Goal: Task Accomplishment & Management: Complete application form

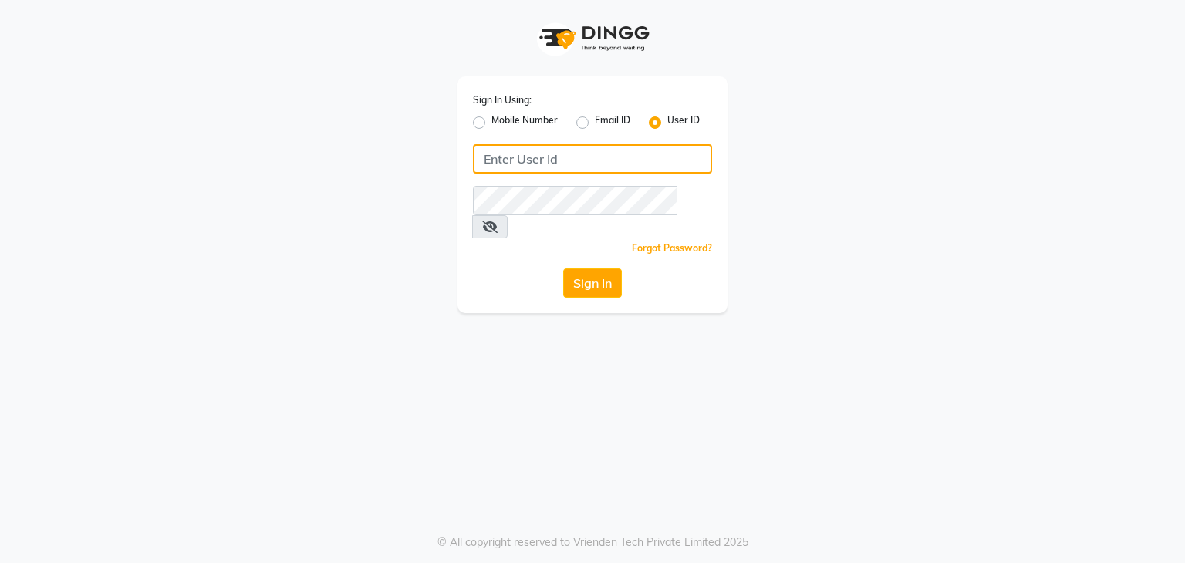
click at [522, 168] on input "Username" at bounding box center [592, 158] width 239 height 29
type input "rush"
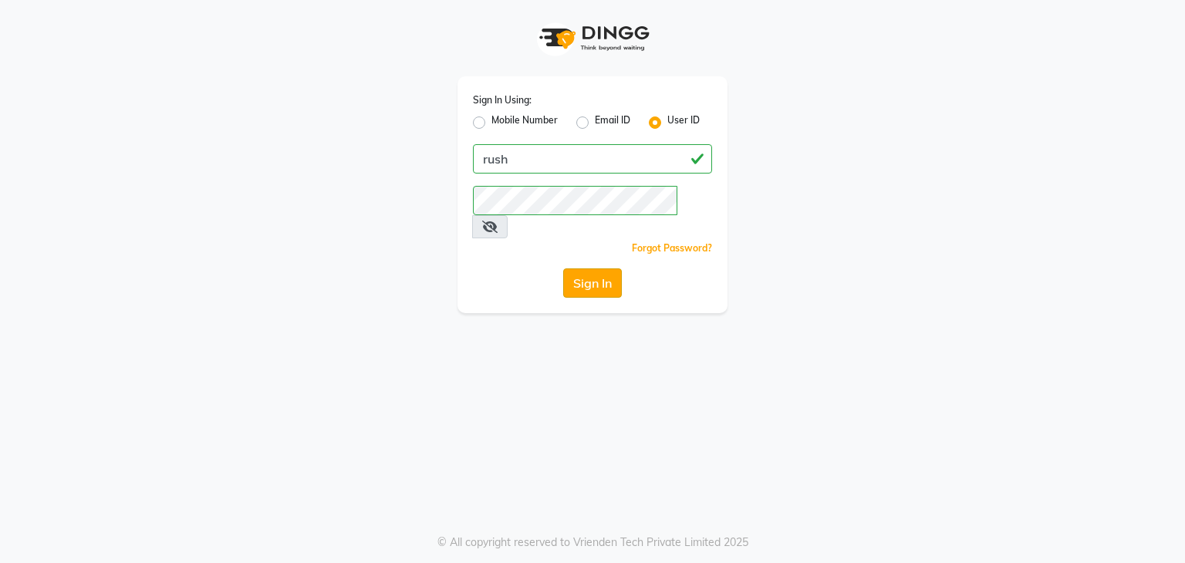
click at [598, 269] on button "Sign In" at bounding box center [592, 283] width 59 height 29
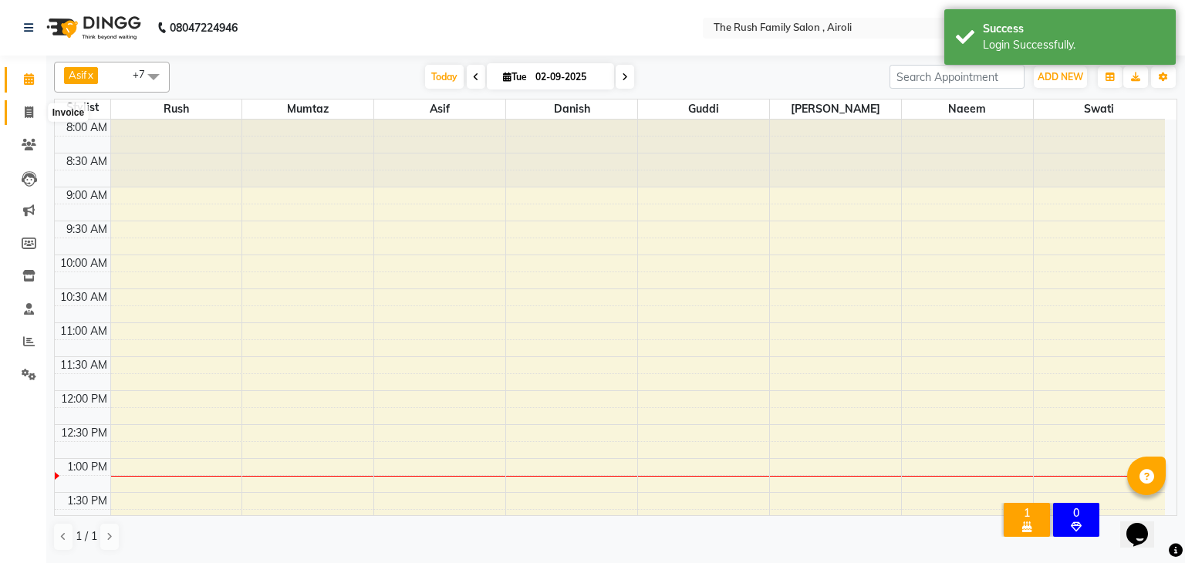
click at [25, 117] on icon at bounding box center [29, 112] width 8 height 12
select select "5419"
select select "service"
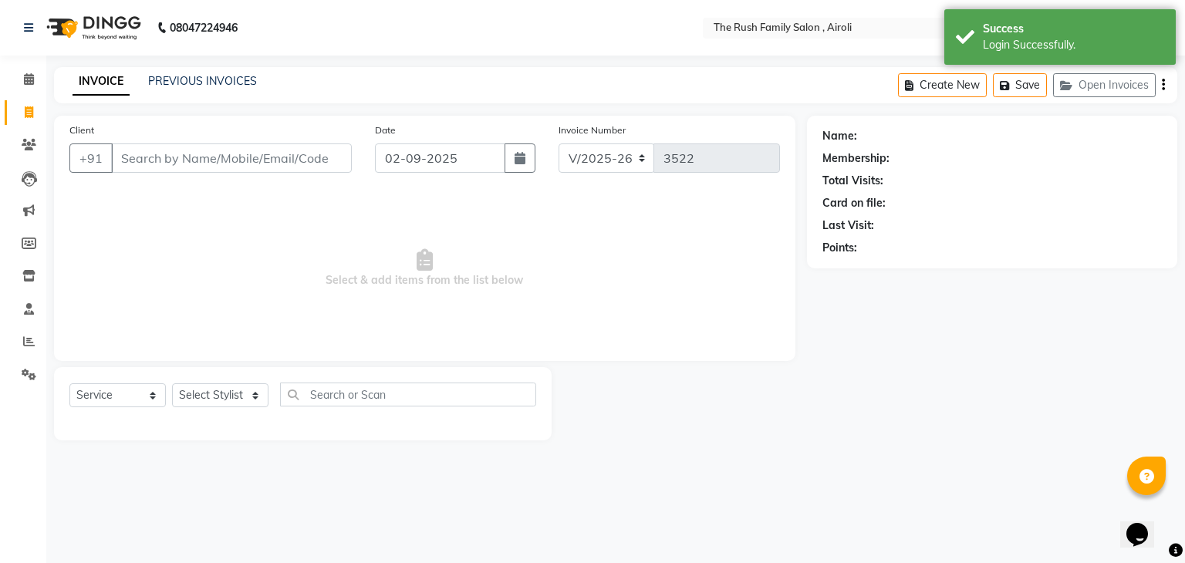
click at [198, 90] on div "INVOICE PREVIOUS INVOICES" at bounding box center [164, 82] width 221 height 18
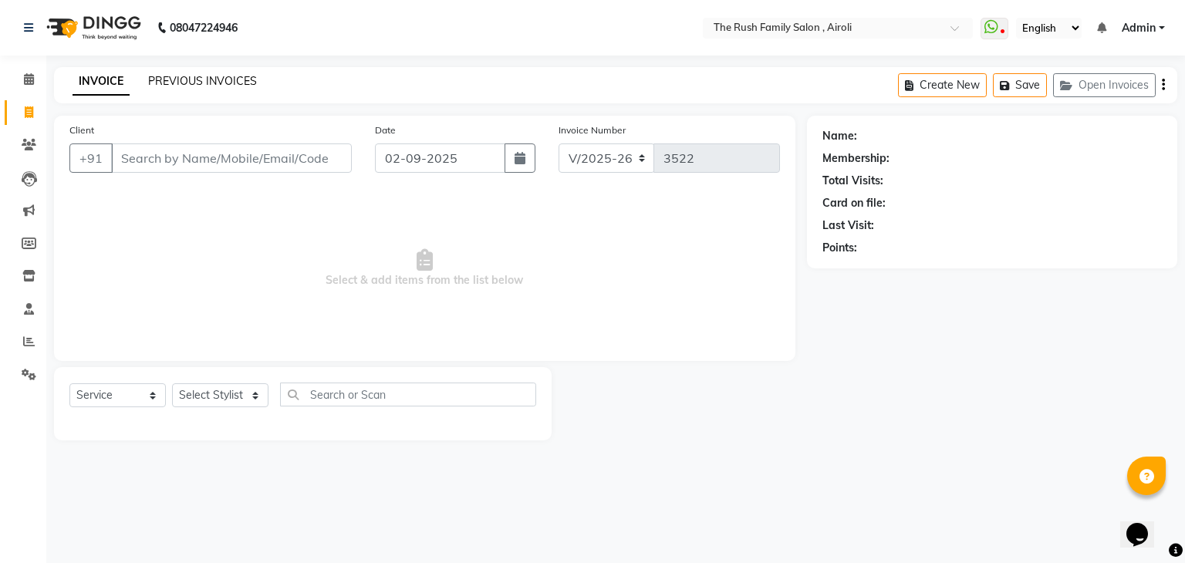
click at [199, 79] on link "PREVIOUS INVOICES" at bounding box center [202, 81] width 109 height 14
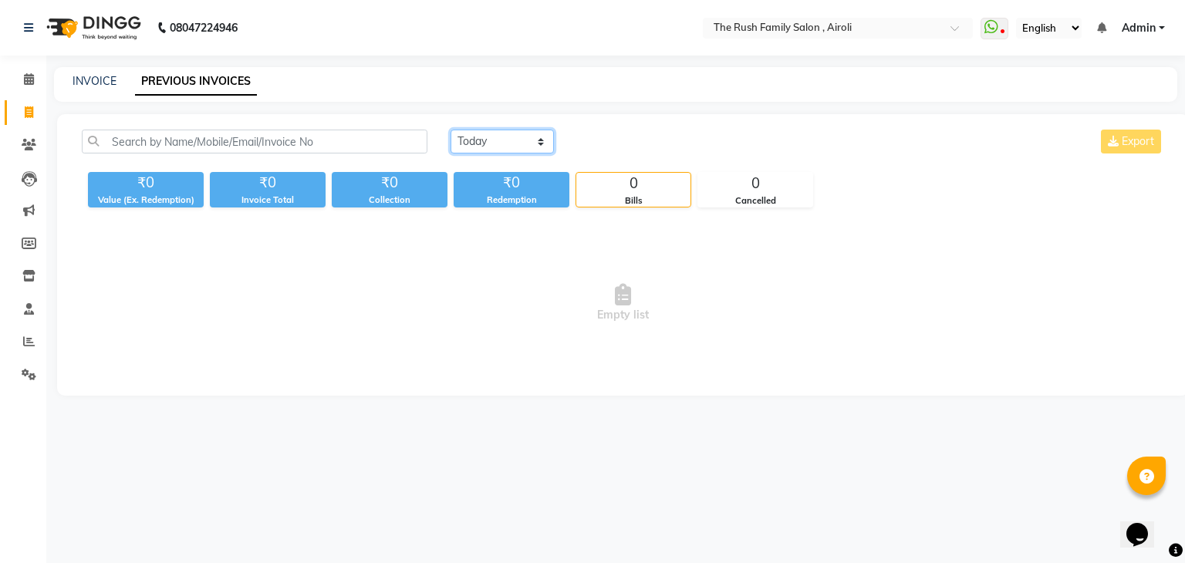
click at [481, 148] on select "[DATE] [DATE] Custom Range" at bounding box center [502, 142] width 103 height 24
click at [451, 130] on select "[DATE] [DATE] Custom Range" at bounding box center [502, 142] width 103 height 24
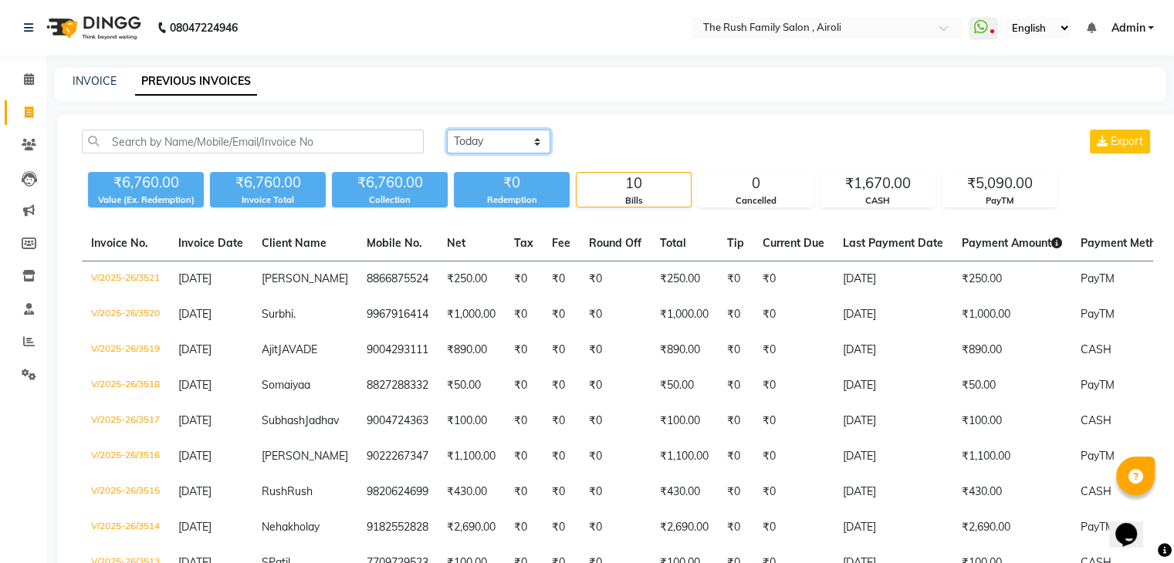
click at [516, 142] on select "[DATE] [DATE] Custom Range" at bounding box center [498, 142] width 103 height 24
select select "range"
click at [447, 130] on select "[DATE] [DATE] Custom Range" at bounding box center [498, 142] width 103 height 24
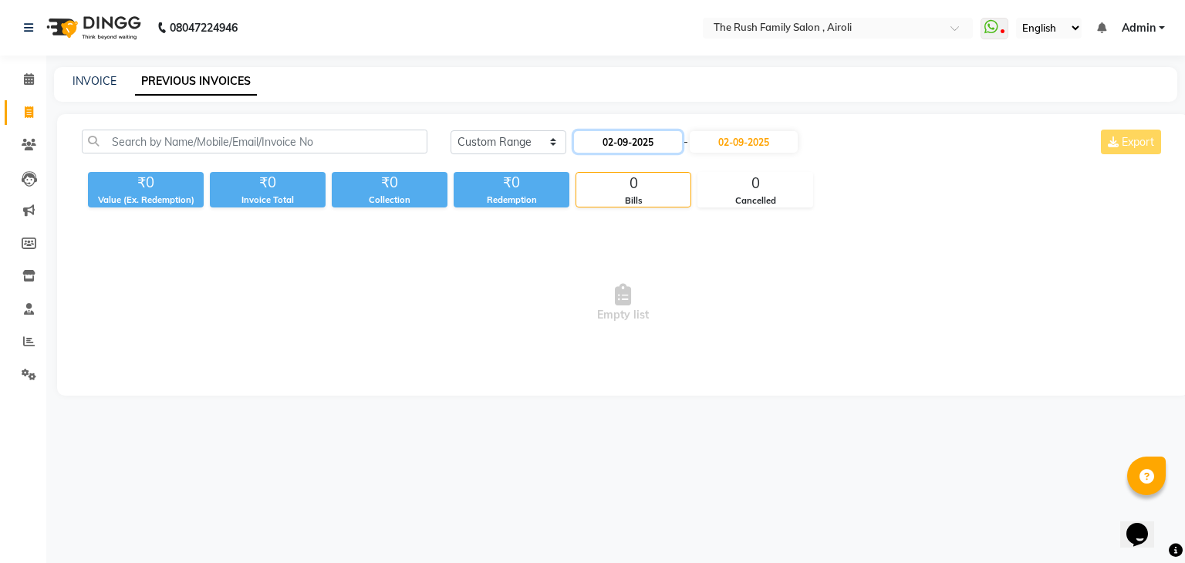
click at [608, 143] on input "02-09-2025" at bounding box center [628, 142] width 108 height 22
select select "9"
select select "2025"
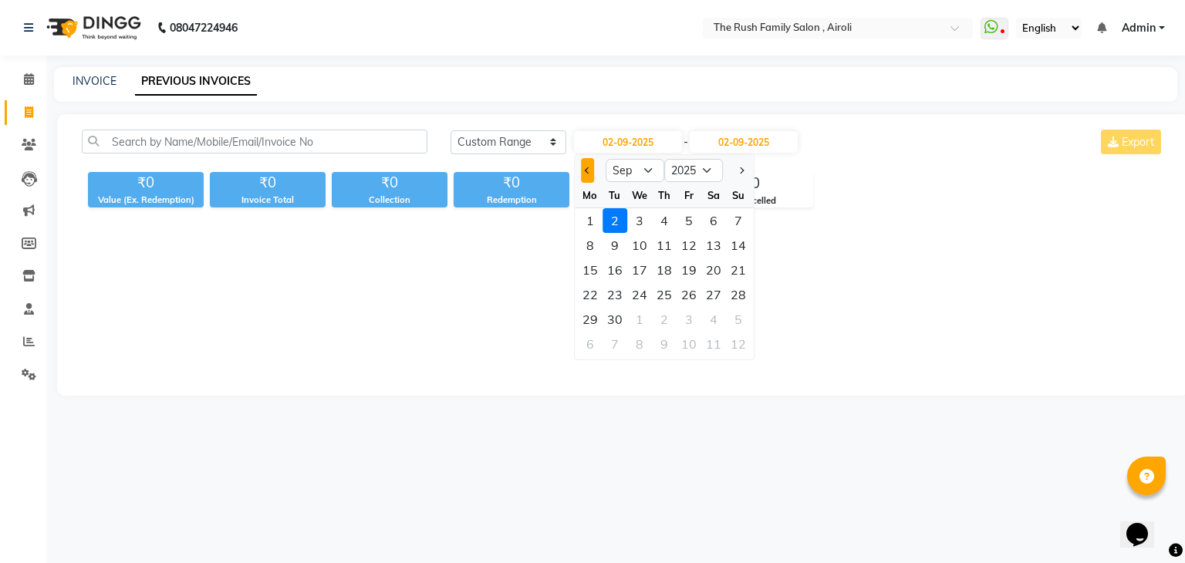
click at [585, 180] on button "Previous month" at bounding box center [587, 170] width 13 height 25
select select "8"
click at [738, 323] on div "31" at bounding box center [738, 319] width 25 height 25
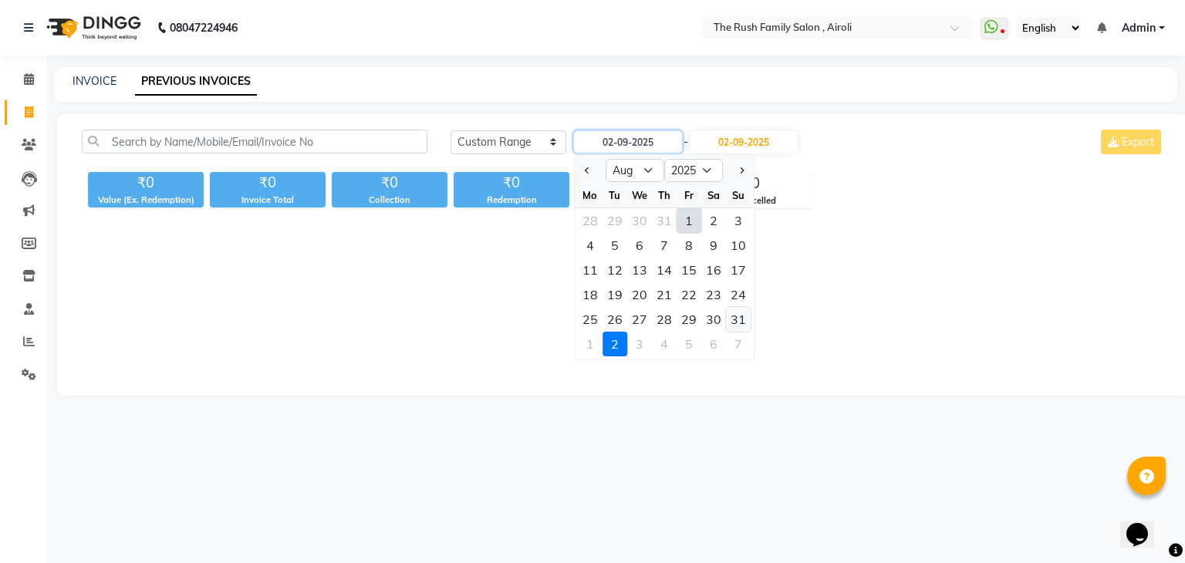
type input "[DATE]"
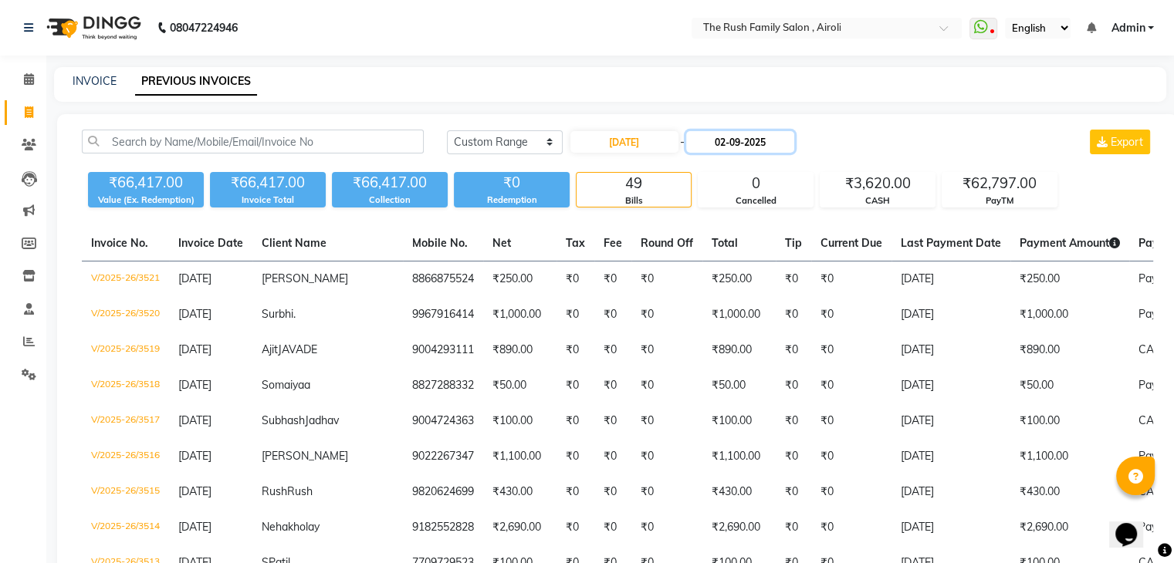
click at [734, 148] on input "02-09-2025" at bounding box center [740, 142] width 108 height 22
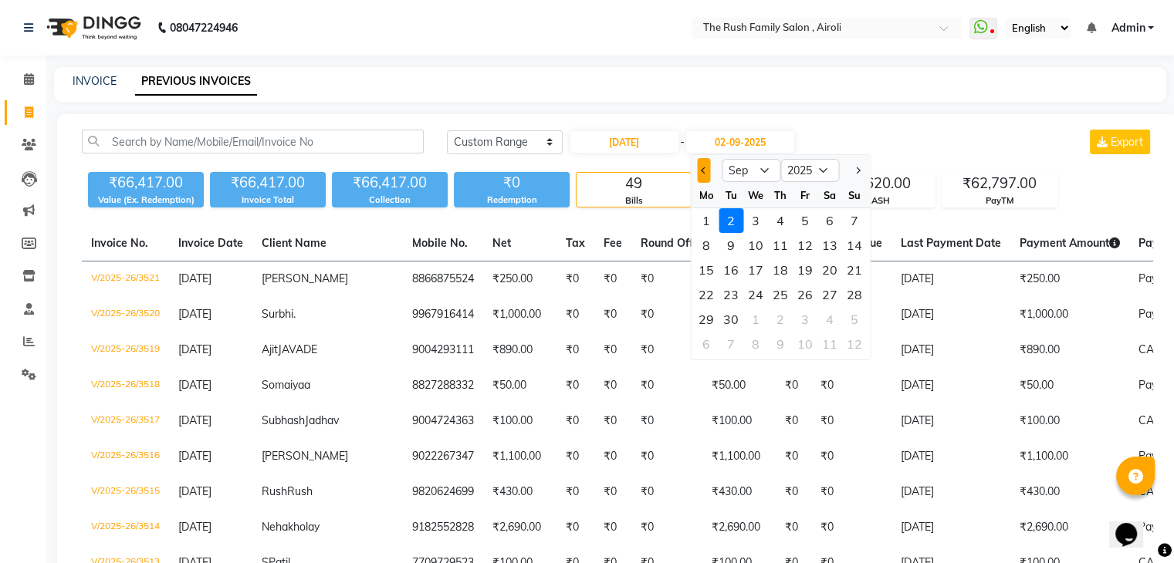
click at [704, 173] on button "Previous month" at bounding box center [703, 170] width 13 height 25
select select "8"
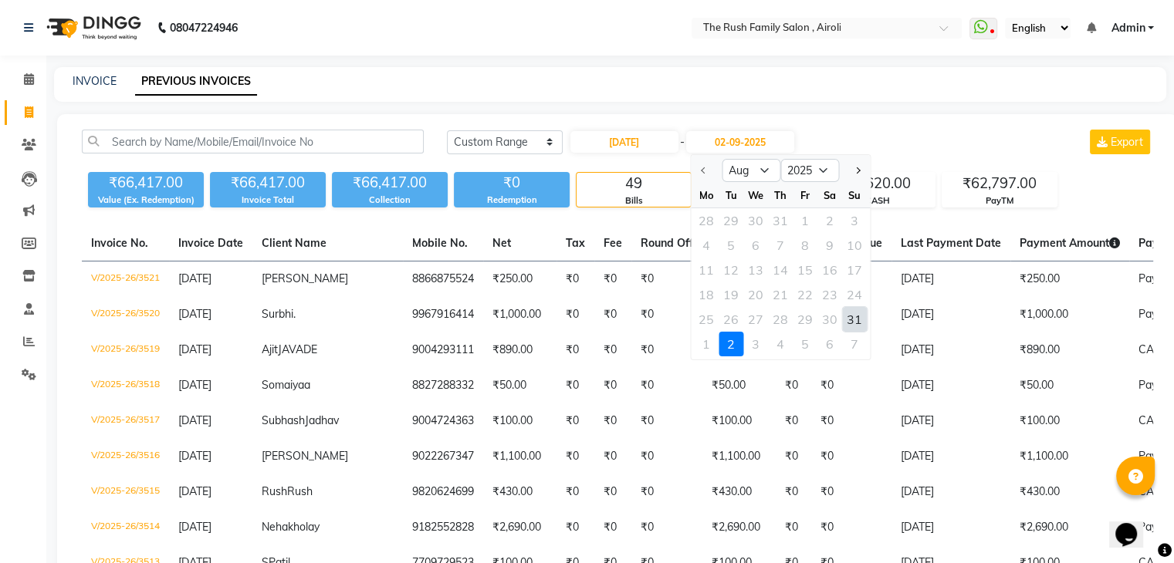
click at [850, 311] on div "31" at bounding box center [854, 319] width 25 height 25
type input "[DATE]"
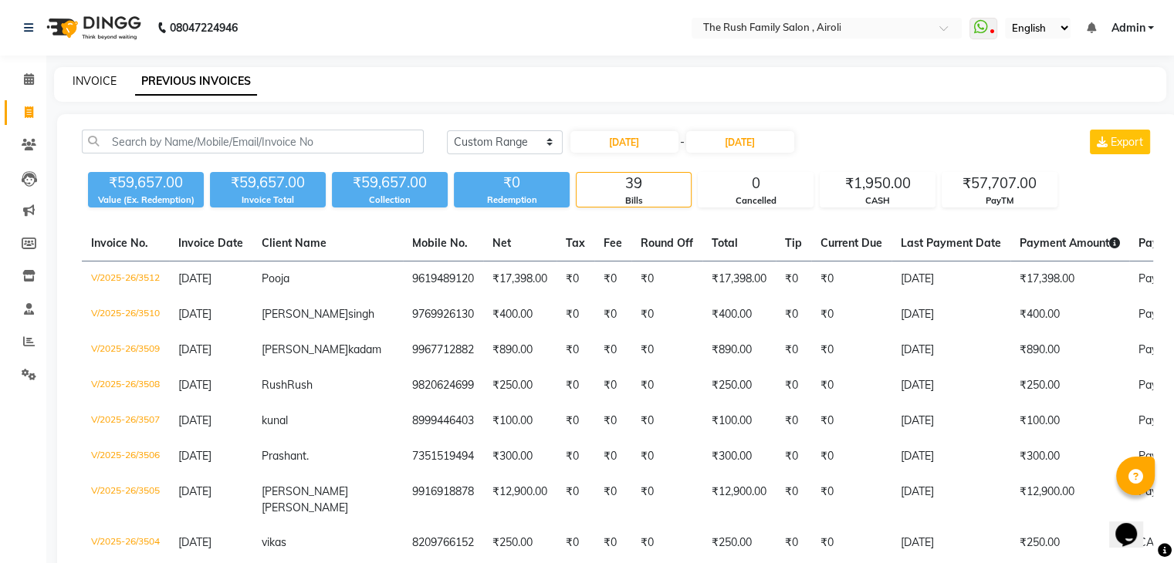
click at [103, 80] on link "INVOICE" at bounding box center [95, 81] width 44 height 14
select select "service"
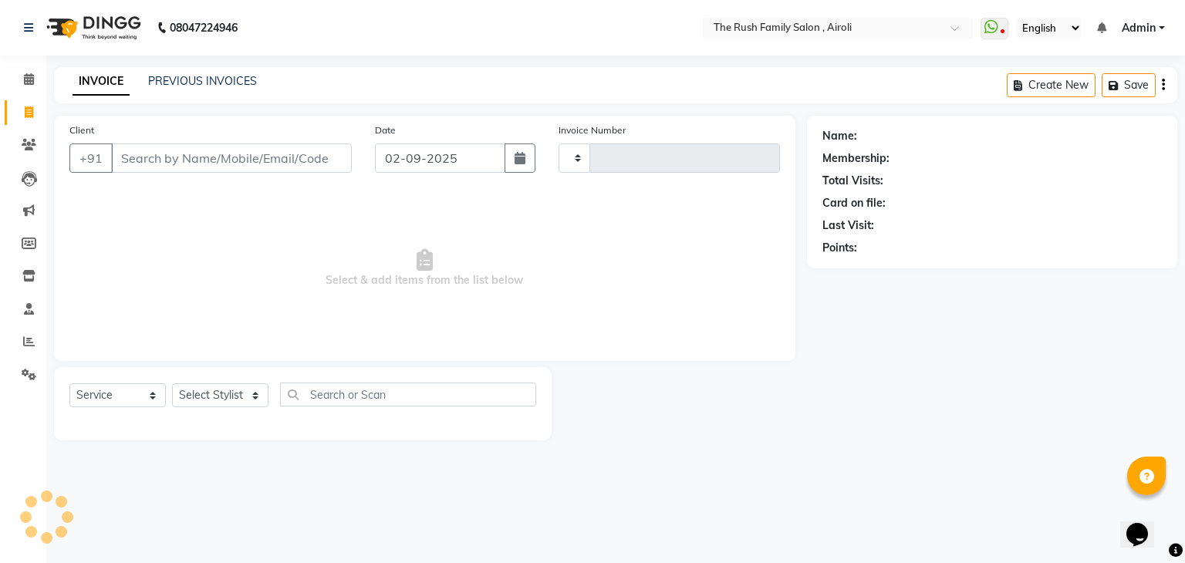
type input "3522"
select select "5419"
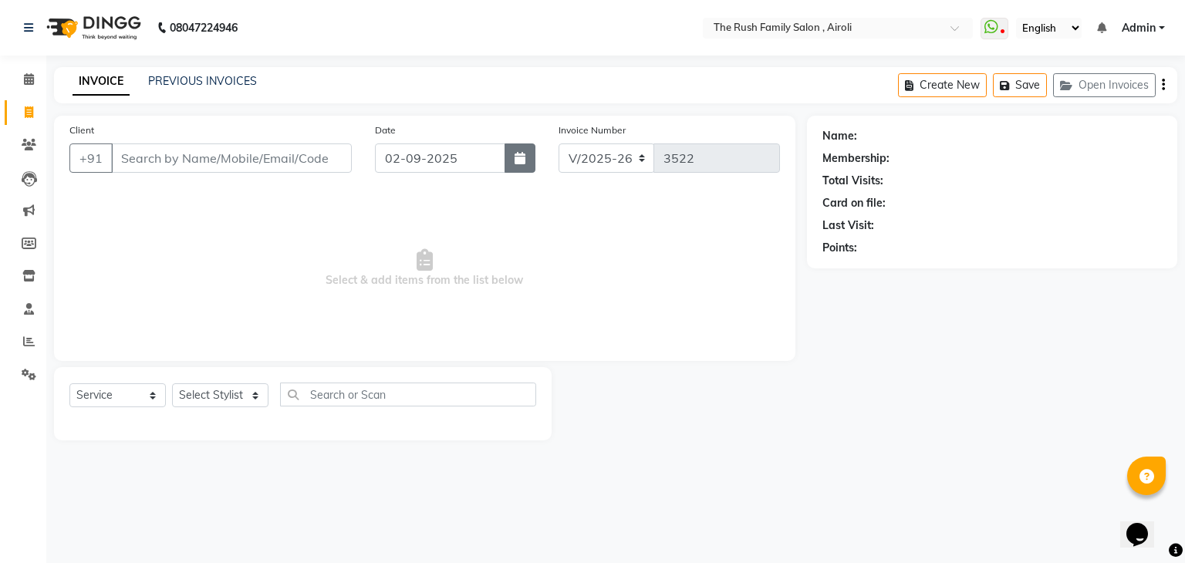
click at [512, 149] on button "button" at bounding box center [520, 158] width 31 height 29
select select "9"
select select "2025"
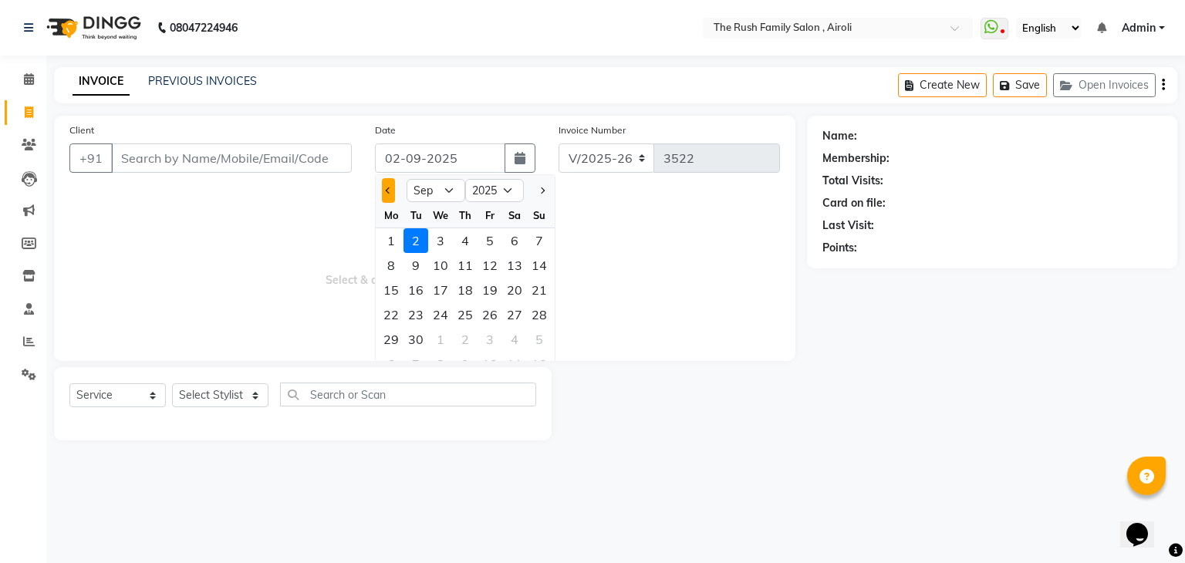
click at [384, 188] on button "Previous month" at bounding box center [388, 190] width 13 height 25
select select "8"
click at [531, 343] on div "31" at bounding box center [539, 339] width 25 height 25
type input "[DATE]"
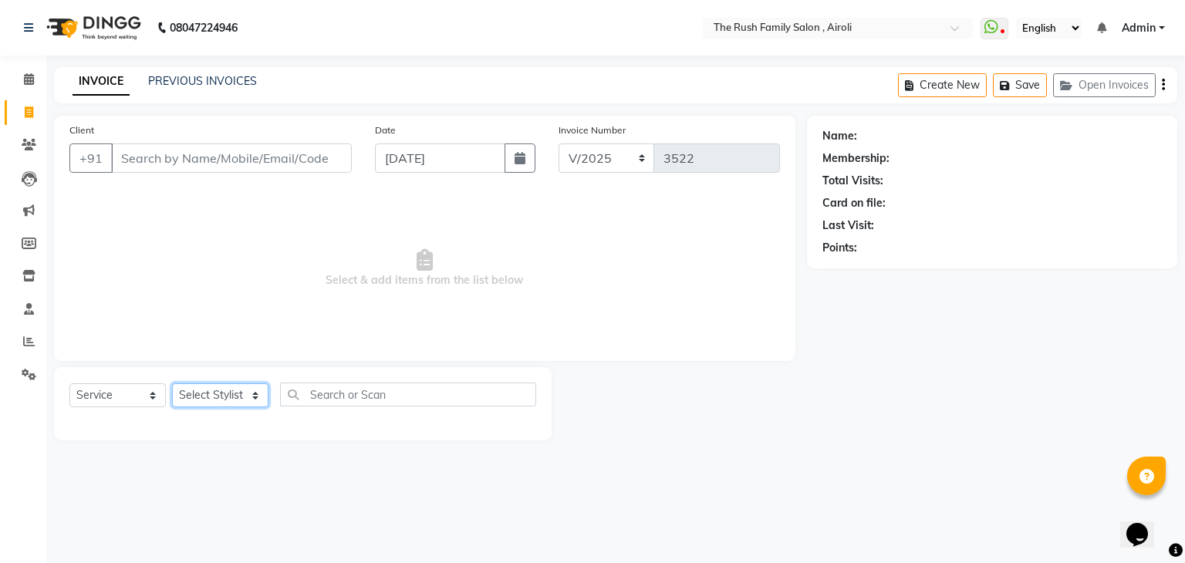
click at [225, 401] on select "Select Stylist [PERSON_NAME] [PERSON_NAME] Danish Guddi [PERSON_NAME] [PERSON_N…" at bounding box center [220, 395] width 96 height 24
select select "42200"
click at [172, 384] on select "Select Stylist [PERSON_NAME] [PERSON_NAME] Danish Guddi [PERSON_NAME] [PERSON_N…" at bounding box center [220, 395] width 96 height 24
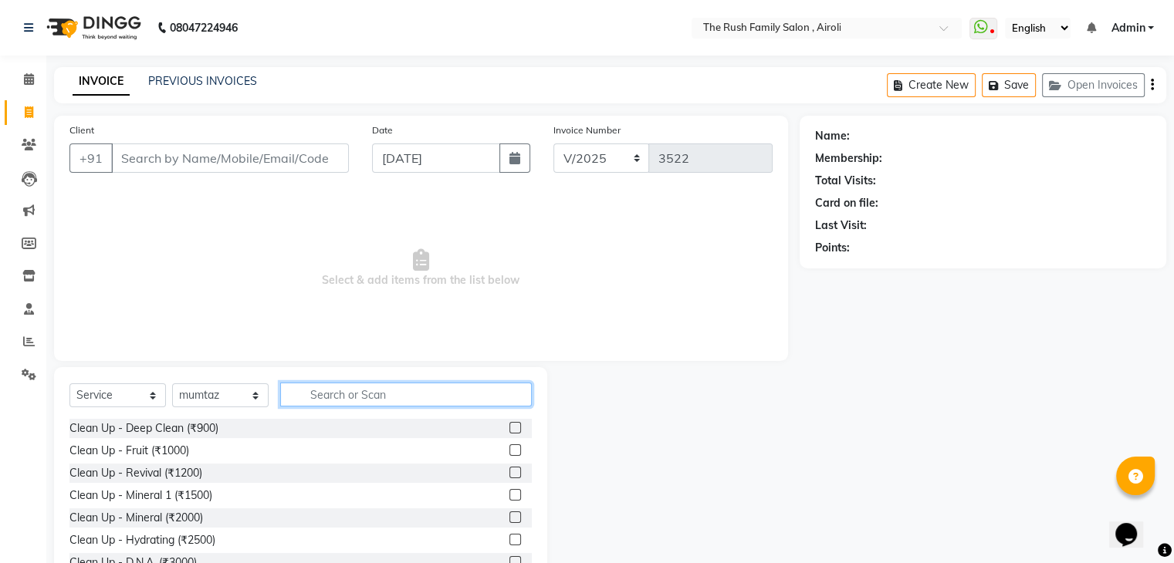
click at [318, 394] on input "text" at bounding box center [406, 395] width 252 height 24
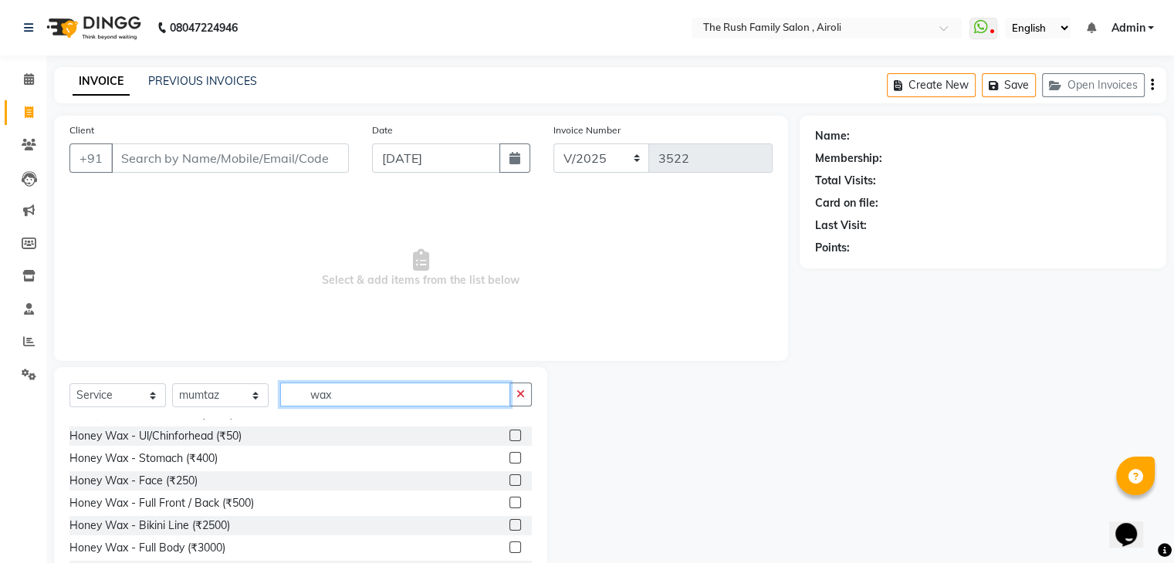
scroll to position [83, 0]
type input "wax"
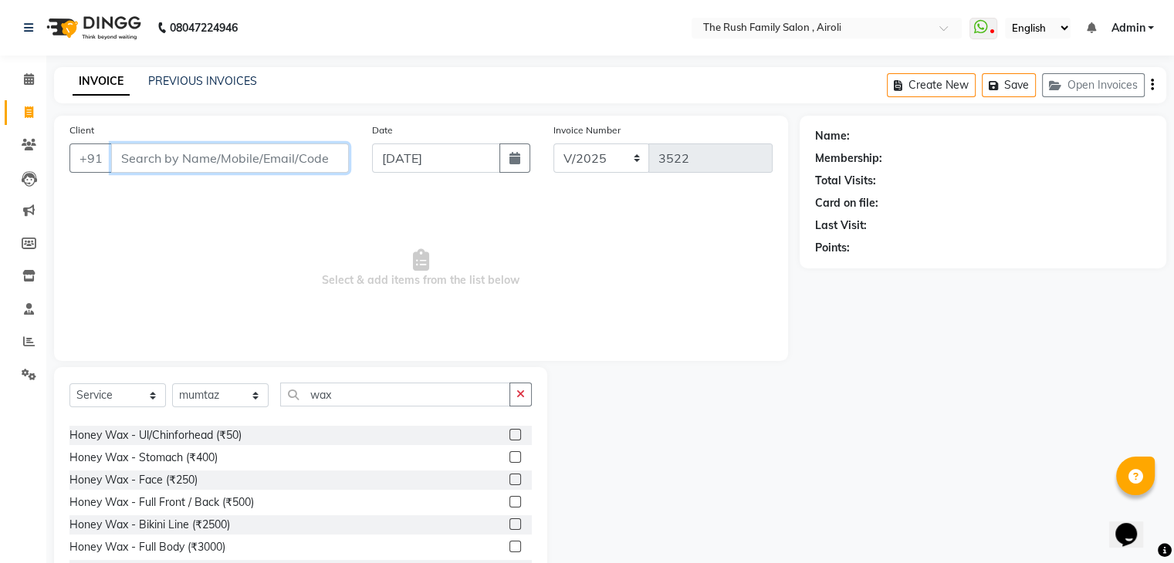
click at [170, 163] on input "Client" at bounding box center [230, 158] width 238 height 29
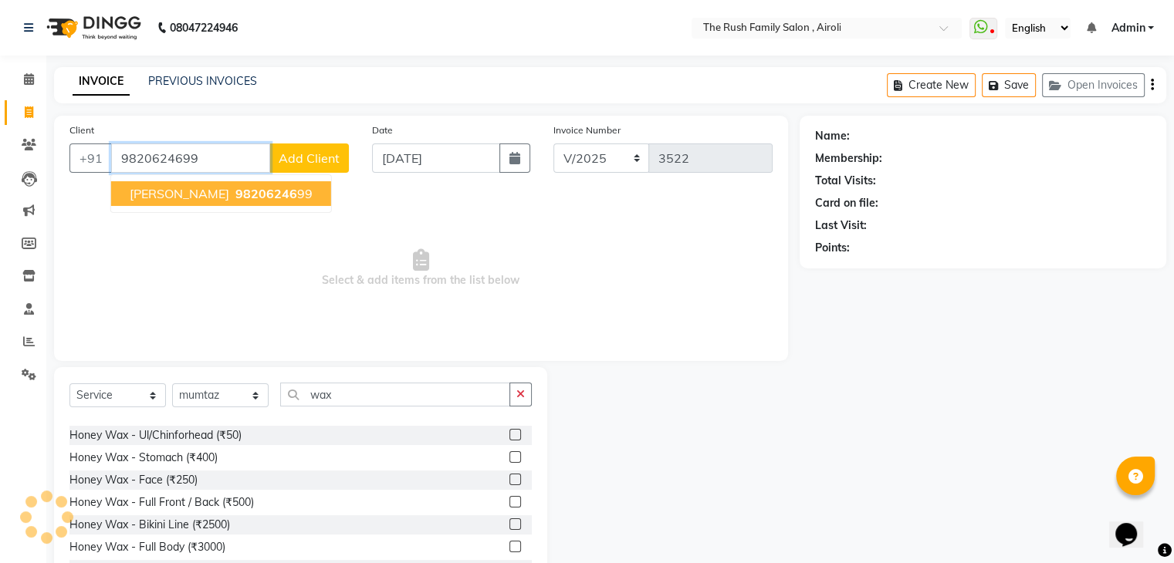
type input "9820624699"
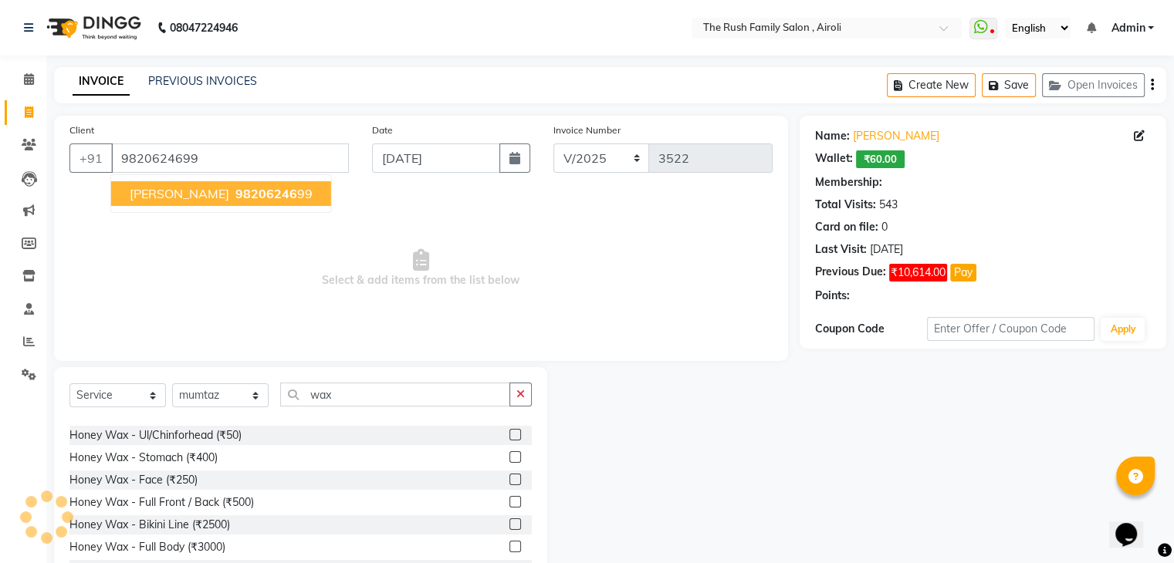
select select "1: Object"
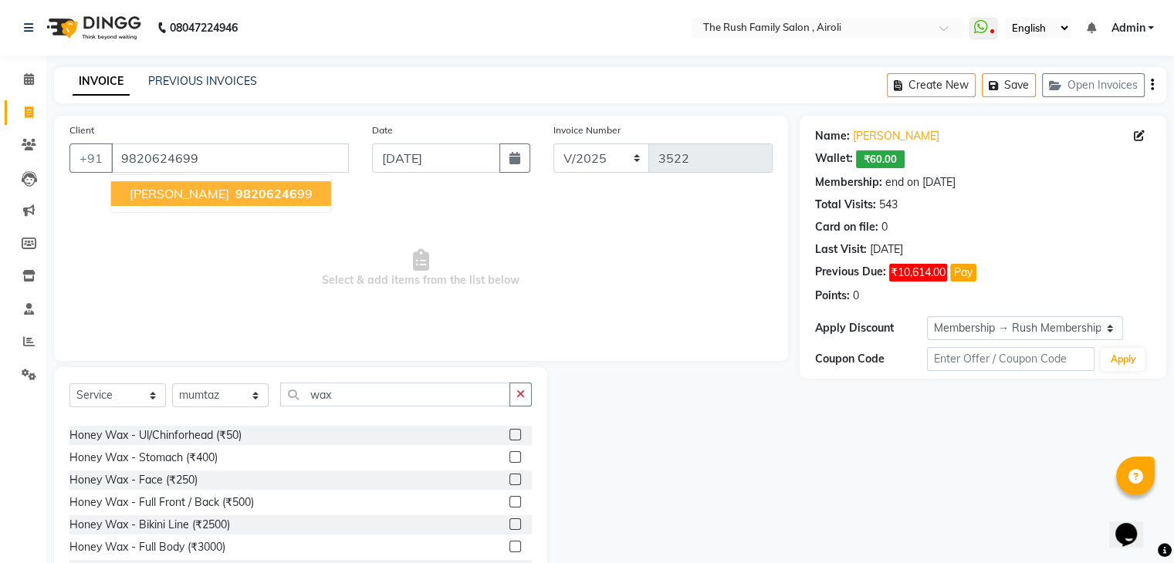
click at [235, 196] on span "98206246" at bounding box center [266, 193] width 62 height 15
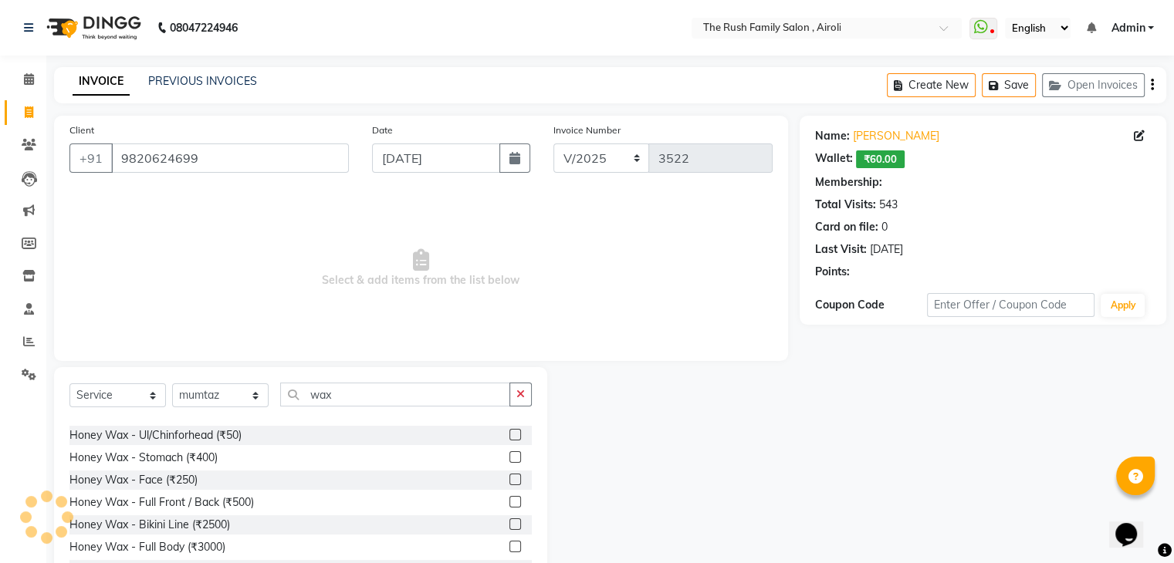
select select "1: Object"
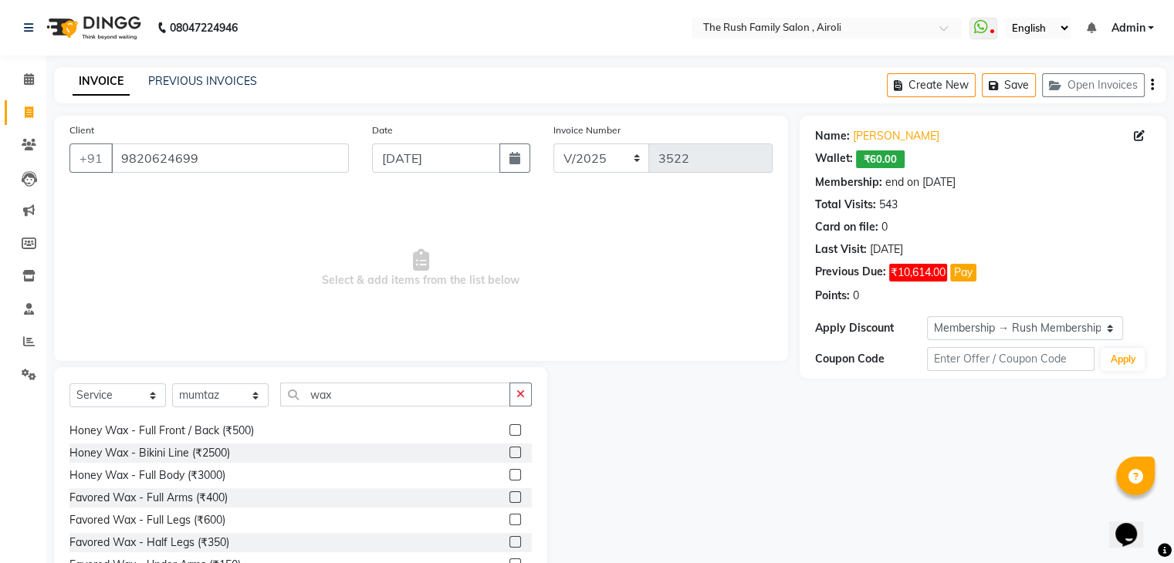
scroll to position [156, 0]
click at [509, 495] on label at bounding box center [515, 496] width 12 height 12
click at [509, 495] on input "checkbox" at bounding box center [514, 497] width 10 height 10
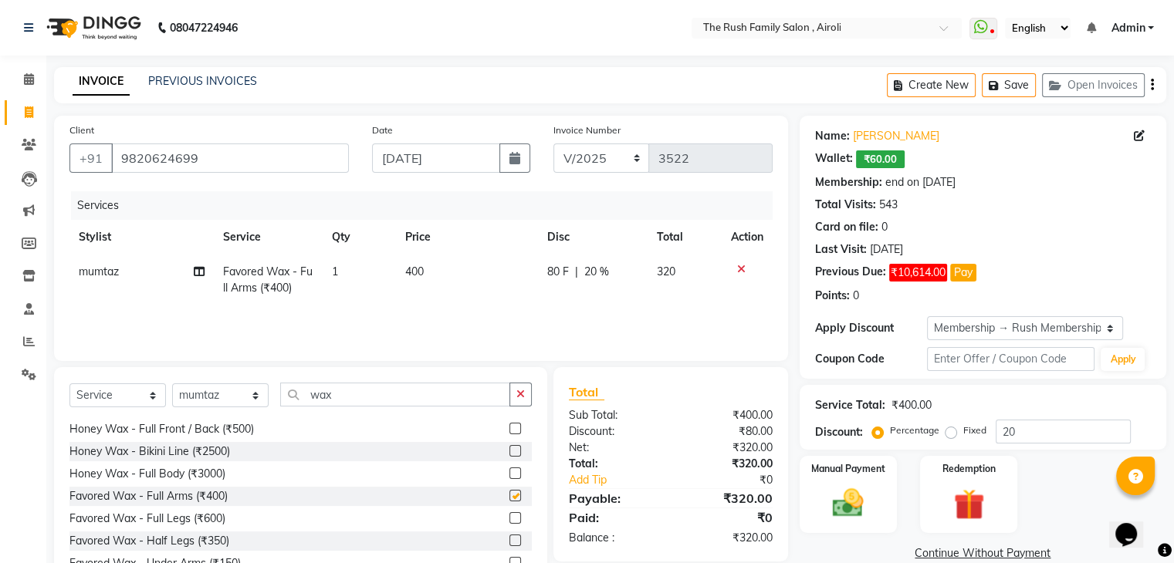
checkbox input "false"
click at [593, 328] on div "Services Stylist Service Qty Price Disc Total Action mumtaz Favored Wax - Full …" at bounding box center [420, 268] width 703 height 154
click at [602, 294] on td "80 F | 20 %" at bounding box center [593, 280] width 110 height 51
select select "42200"
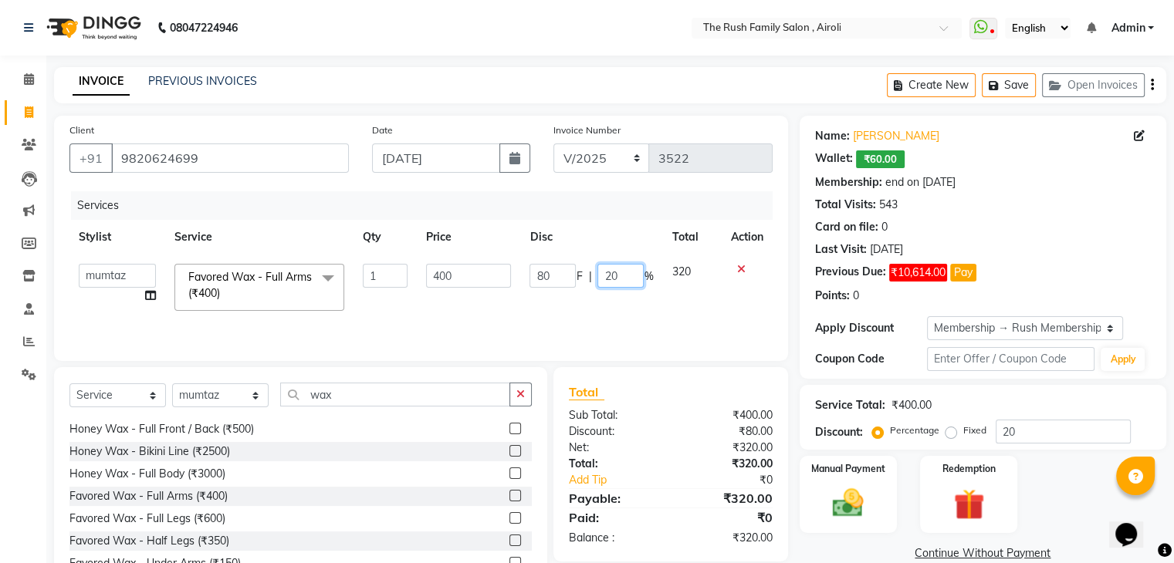
click at [617, 282] on input "20" at bounding box center [620, 276] width 46 height 24
type input "2"
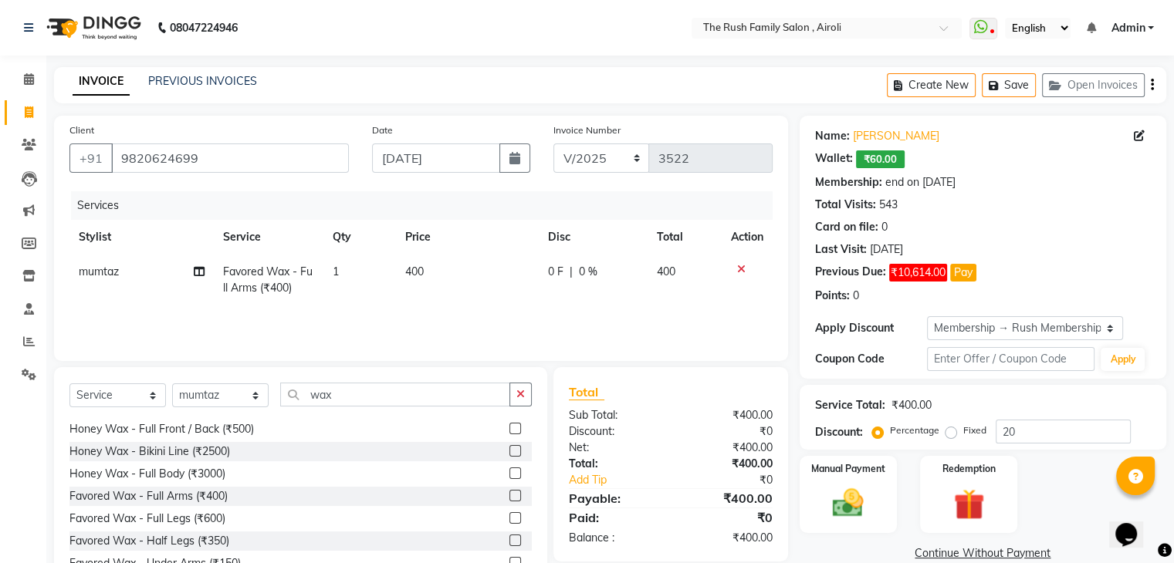
click at [705, 272] on td "400" at bounding box center [684, 280] width 74 height 51
select select "42200"
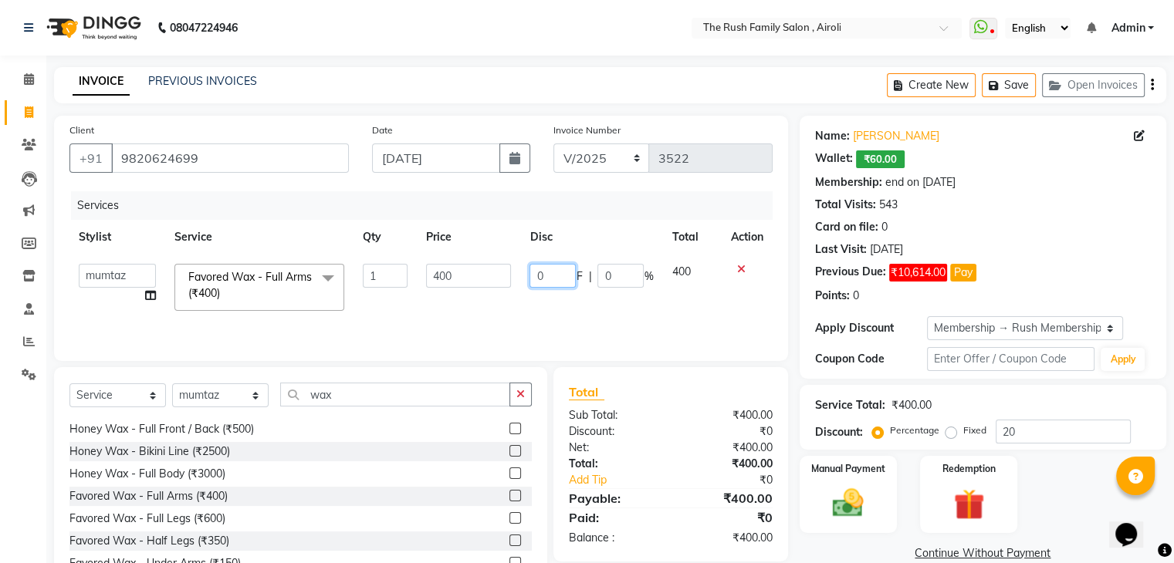
click at [552, 272] on input "0" at bounding box center [552, 276] width 46 height 24
type input "100"
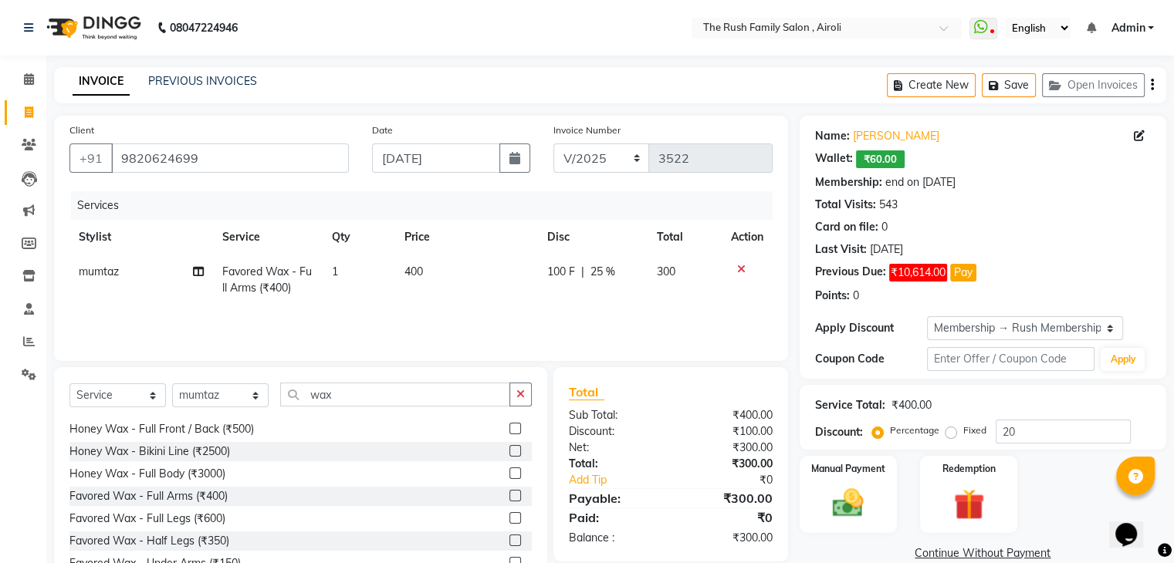
click at [689, 279] on td "300" at bounding box center [683, 280] width 73 height 51
select select "42200"
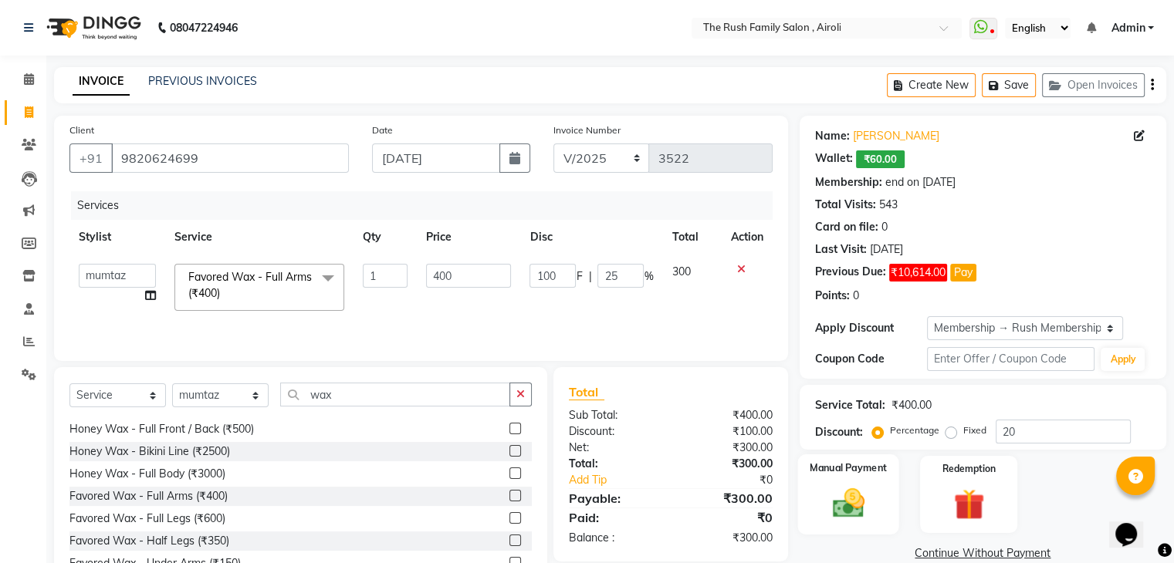
click at [855, 480] on div "Manual Payment" at bounding box center [847, 493] width 101 height 79
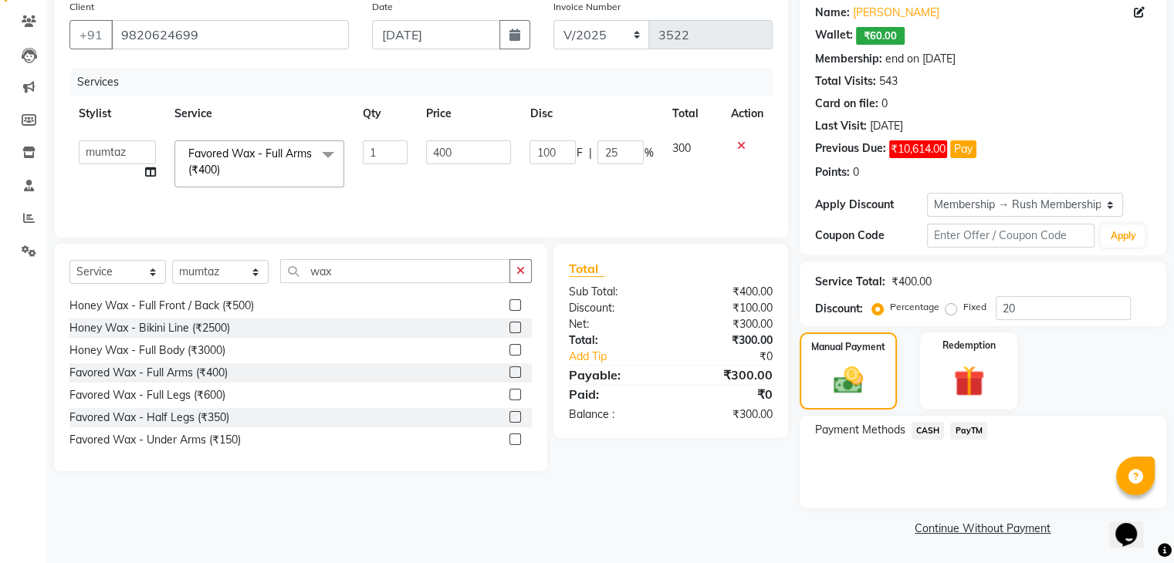
click at [974, 427] on span "PayTM" at bounding box center [968, 431] width 37 height 18
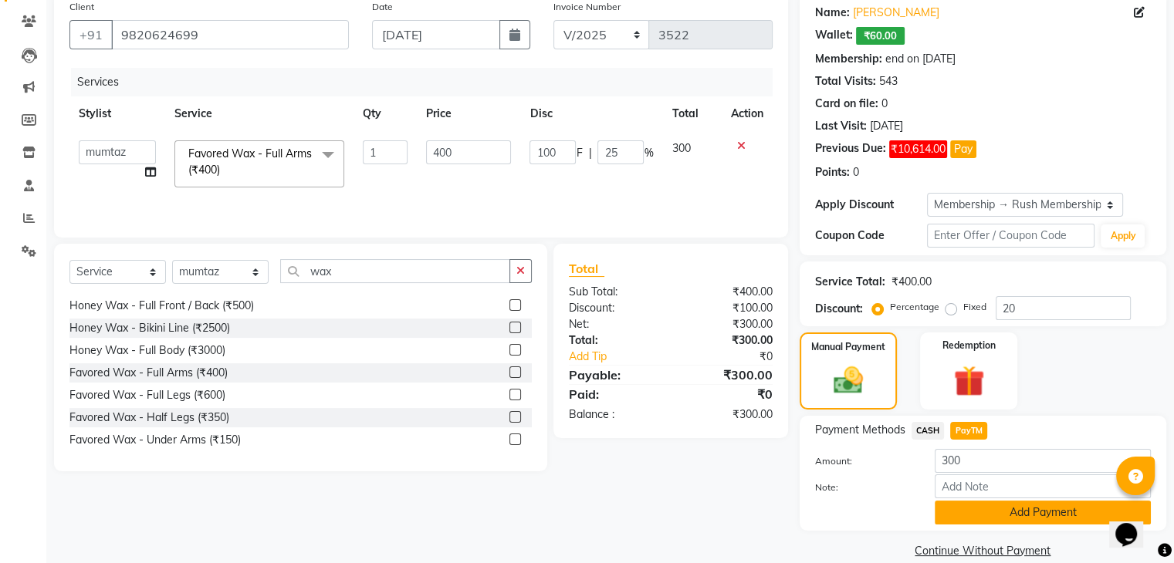
click at [992, 512] on button "Add Payment" at bounding box center [1042, 513] width 216 height 24
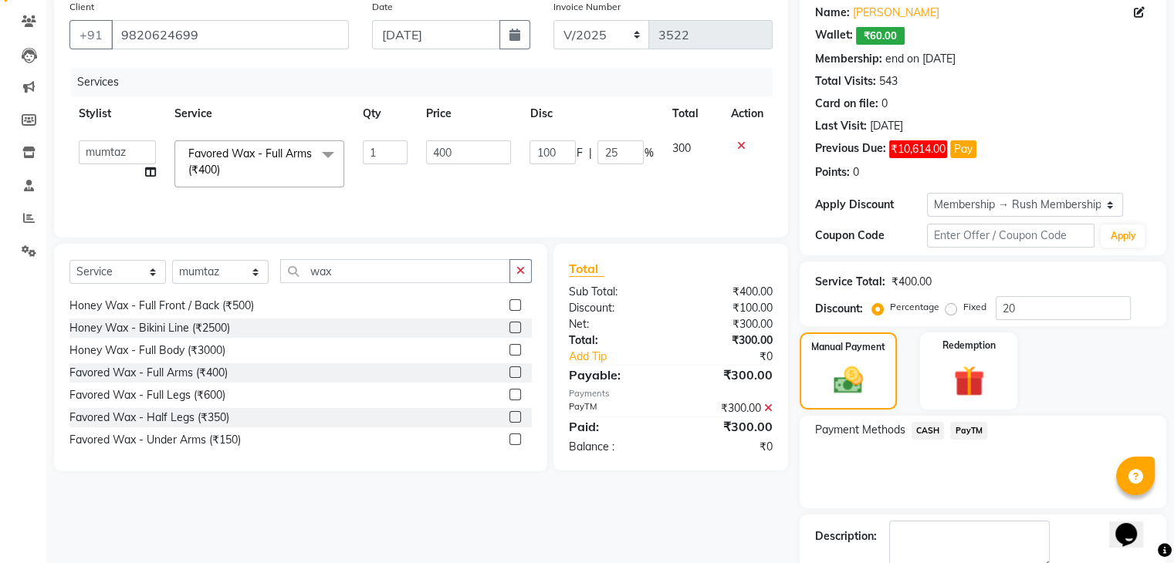
scroll to position [210, 0]
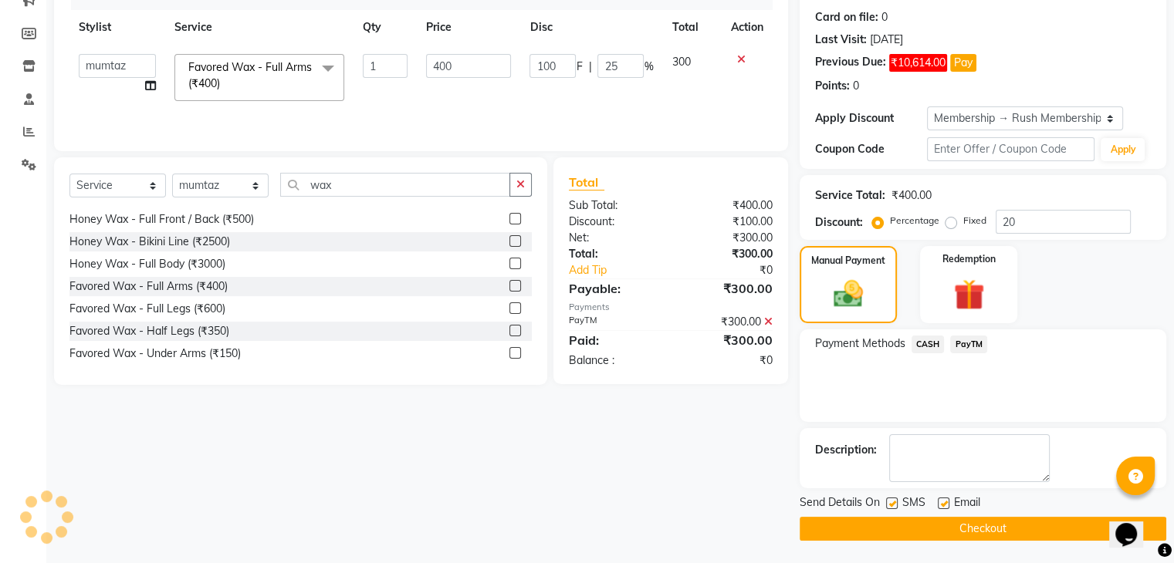
click at [894, 500] on label at bounding box center [892, 504] width 12 height 12
click at [894, 500] on input "checkbox" at bounding box center [891, 504] width 10 height 10
checkbox input "false"
click at [938, 504] on label at bounding box center [944, 504] width 12 height 12
click at [938, 504] on input "checkbox" at bounding box center [943, 504] width 10 height 10
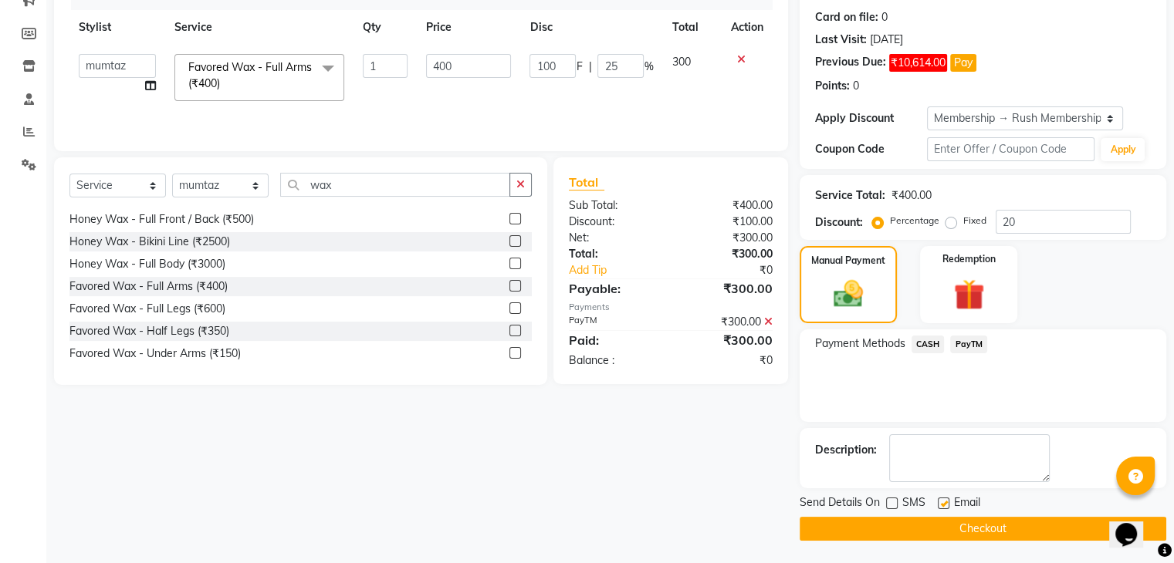
checkbox input "false"
click at [917, 522] on button "Checkout" at bounding box center [982, 529] width 367 height 24
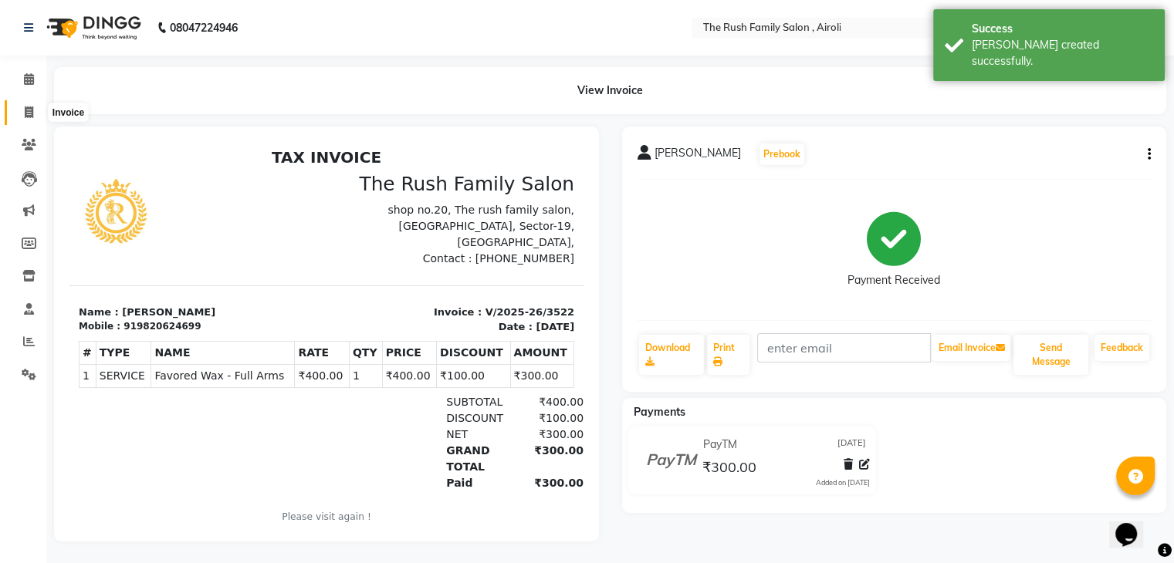
click at [25, 106] on icon at bounding box center [29, 112] width 8 height 12
select select "5419"
select select "service"
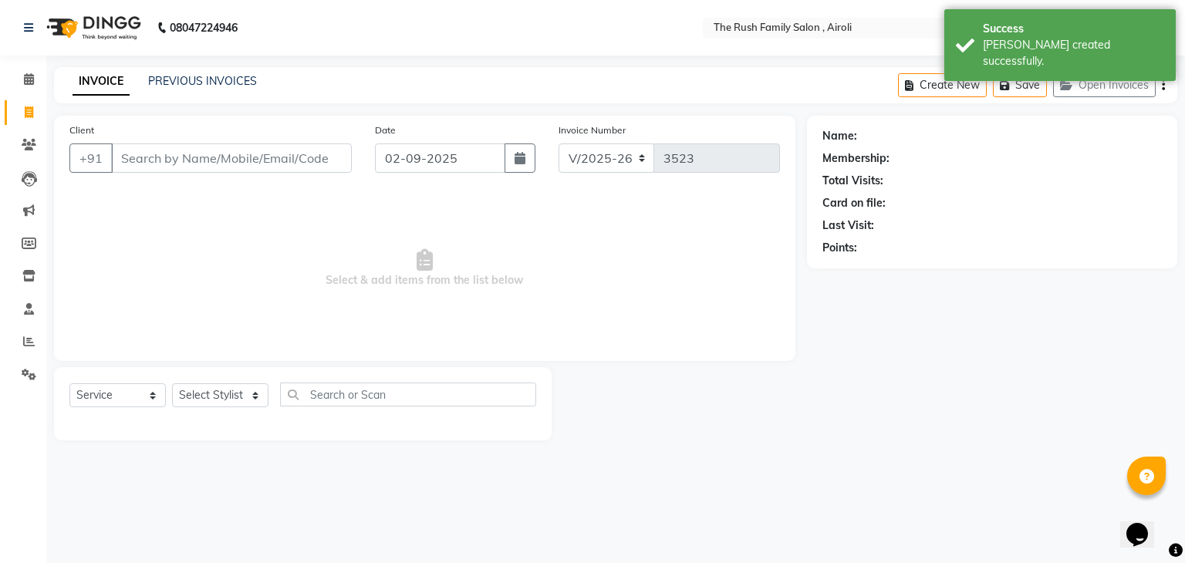
click at [194, 73] on div "PREVIOUS INVOICES" at bounding box center [202, 81] width 109 height 16
click at [194, 83] on link "PREVIOUS INVOICES" at bounding box center [202, 81] width 109 height 14
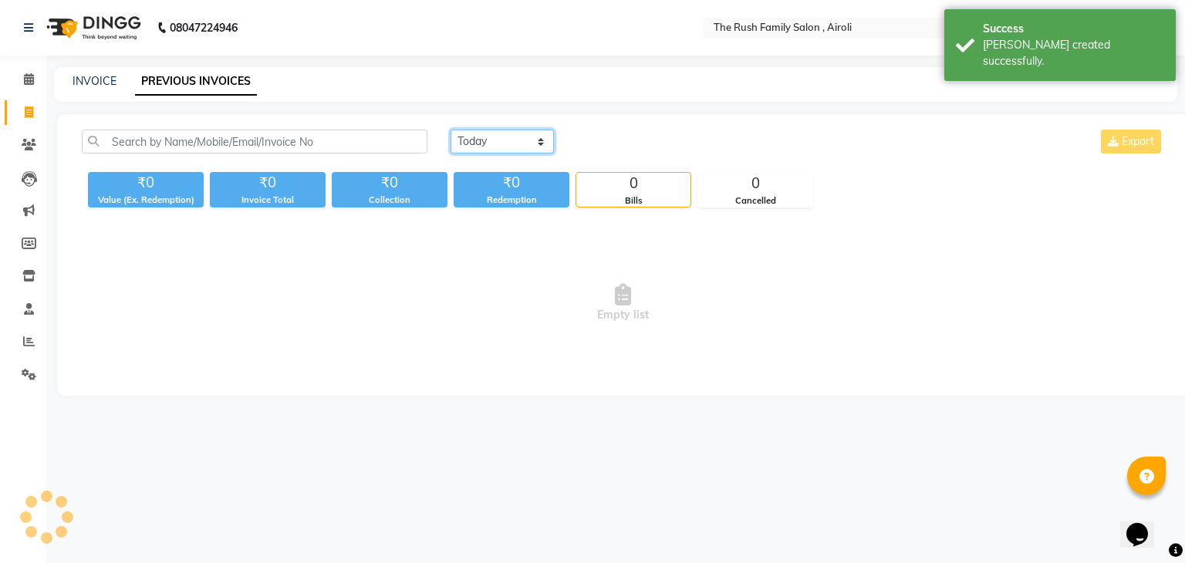
click at [526, 137] on select "[DATE] [DATE] Custom Range" at bounding box center [502, 142] width 103 height 24
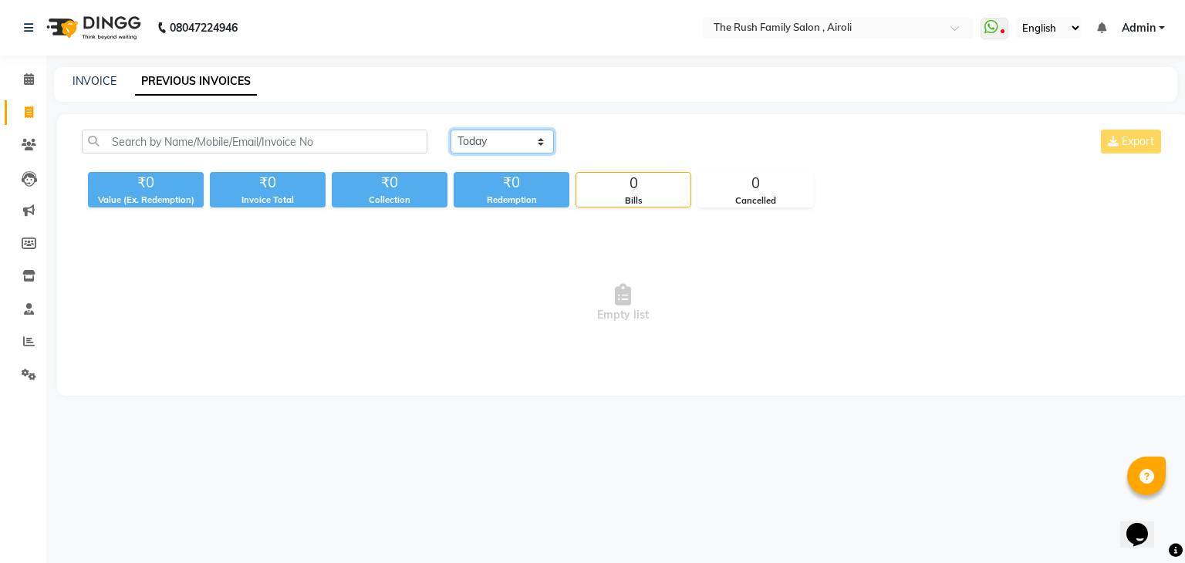
select select "range"
click at [451, 130] on select "[DATE] [DATE] Custom Range" at bounding box center [502, 142] width 103 height 24
click at [615, 144] on input "02-09-2025" at bounding box center [628, 142] width 108 height 22
select select "9"
select select "2025"
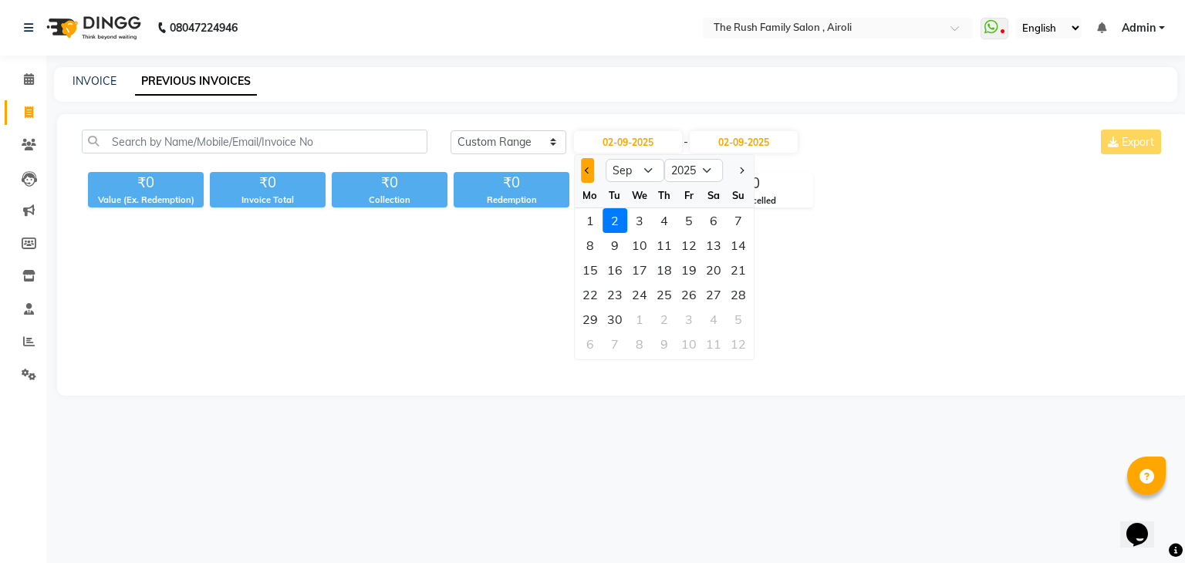
click at [590, 174] on button "Previous month" at bounding box center [587, 170] width 13 height 25
select select "8"
click at [742, 319] on div "31" at bounding box center [738, 319] width 25 height 25
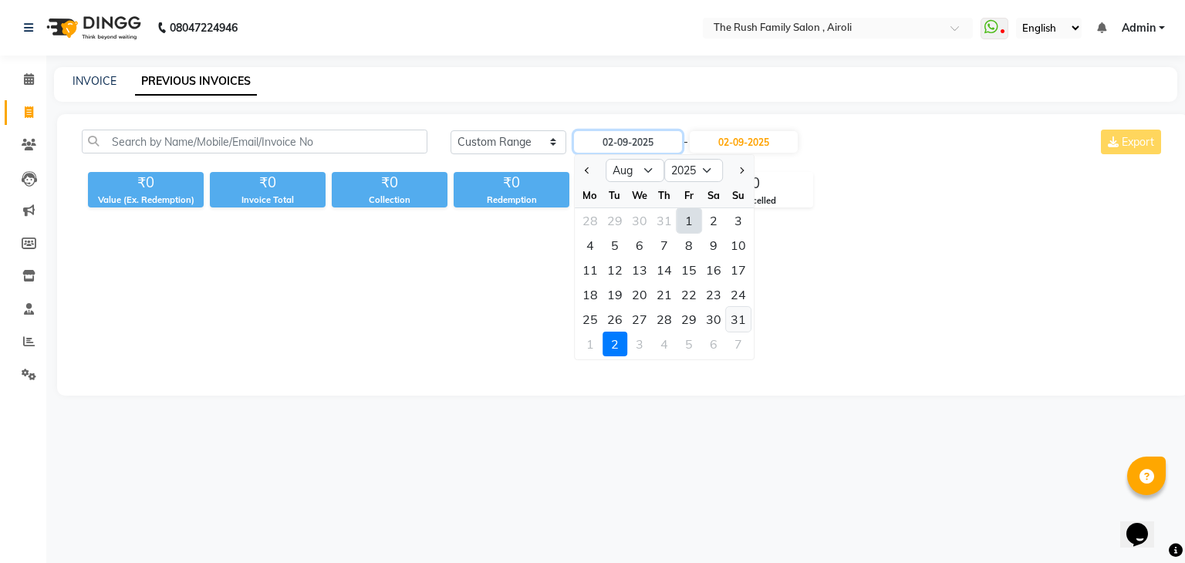
type input "[DATE]"
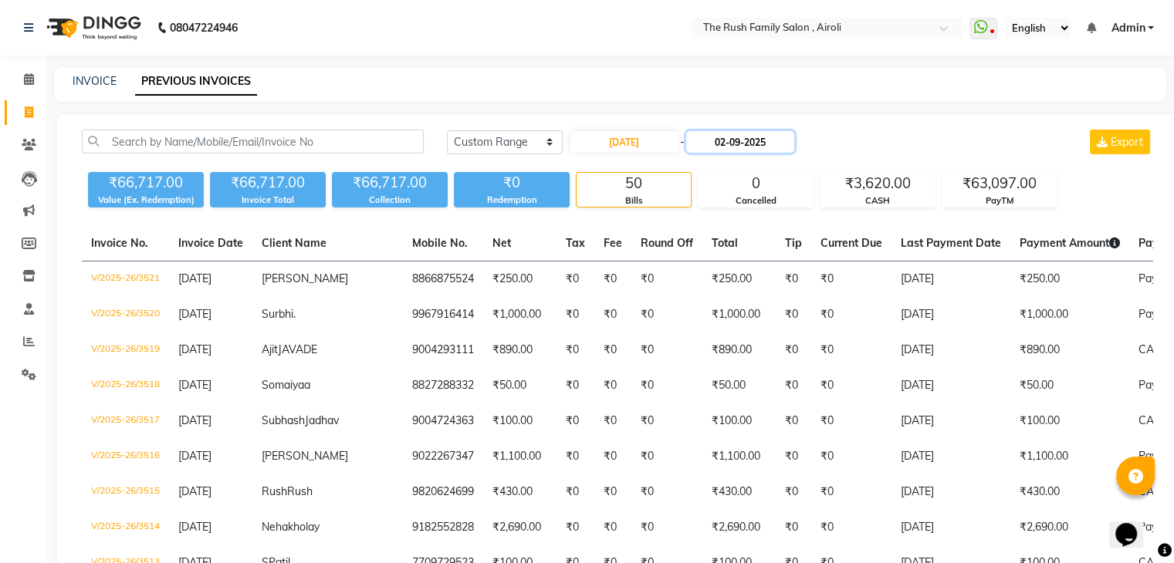
click at [725, 137] on input "02-09-2025" at bounding box center [740, 142] width 108 height 22
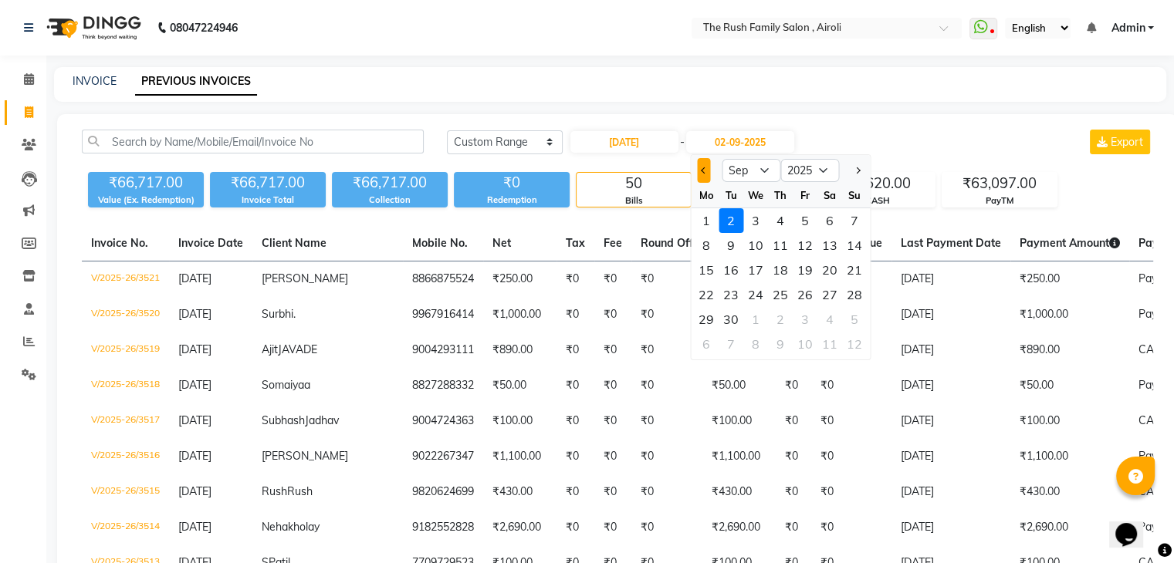
click at [704, 173] on span "Previous month" at bounding box center [704, 170] width 6 height 6
select select "8"
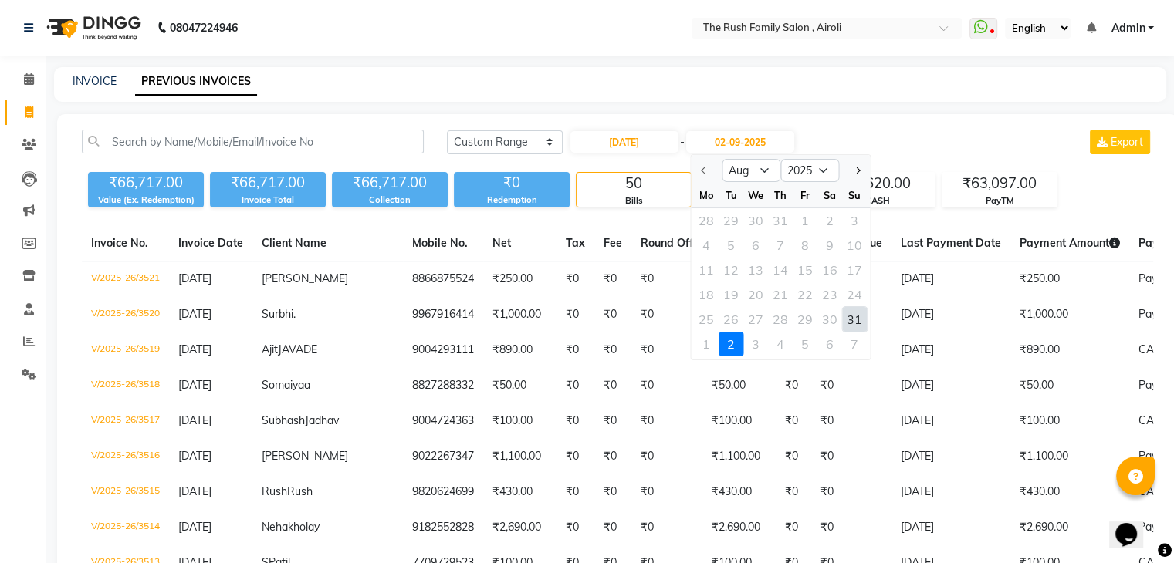
click at [857, 322] on div "31" at bounding box center [854, 319] width 25 height 25
type input "[DATE]"
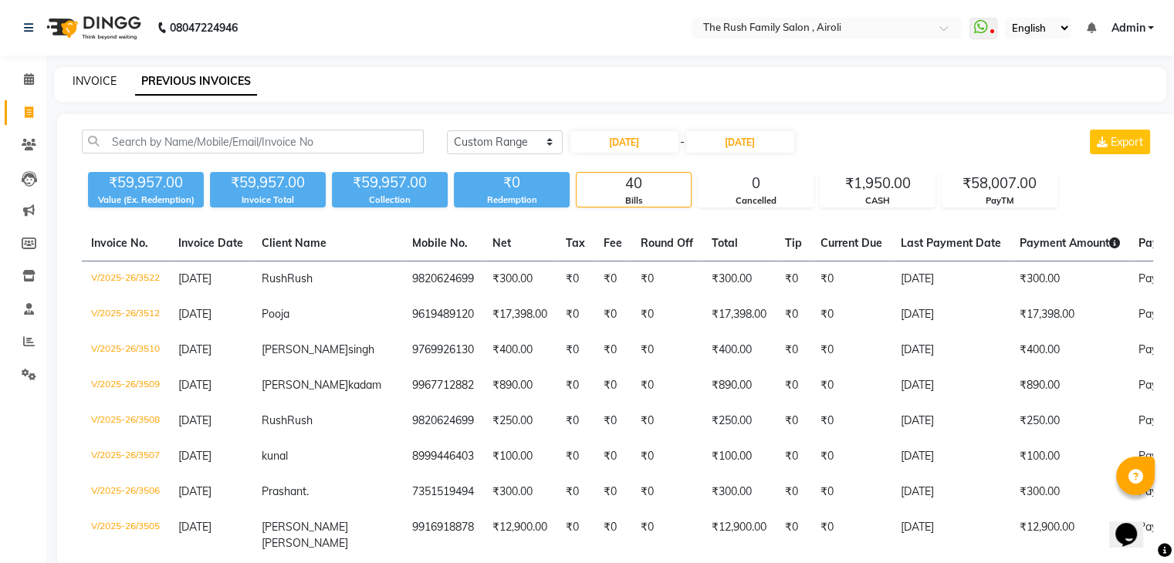
click at [100, 80] on link "INVOICE" at bounding box center [95, 81] width 44 height 14
select select "service"
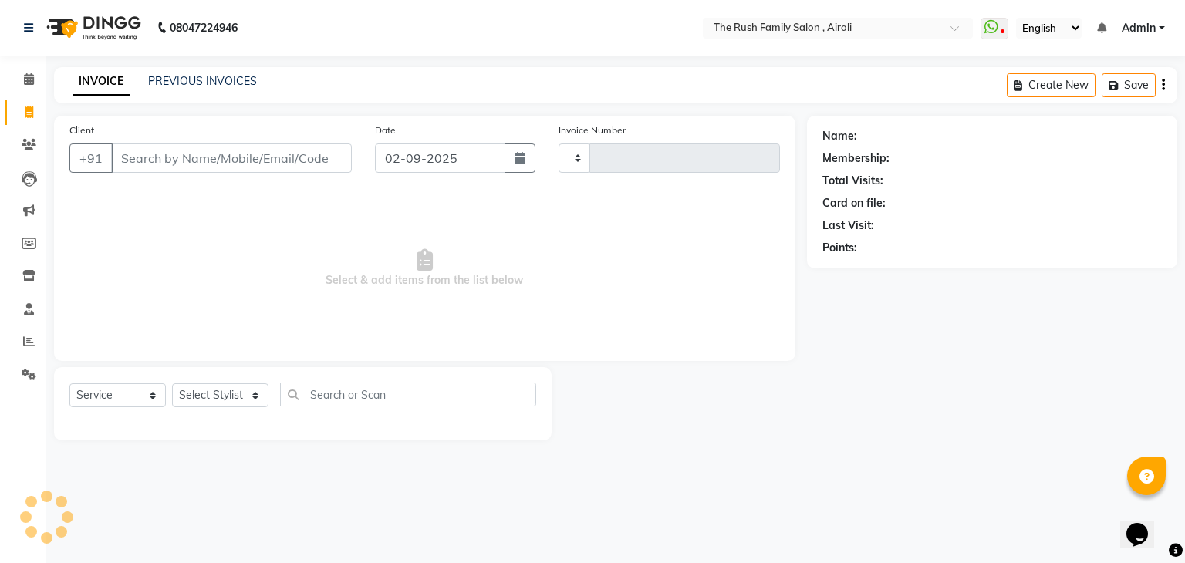
type input "3523"
select select "5419"
